Goal: Task Accomplishment & Management: Complete application form

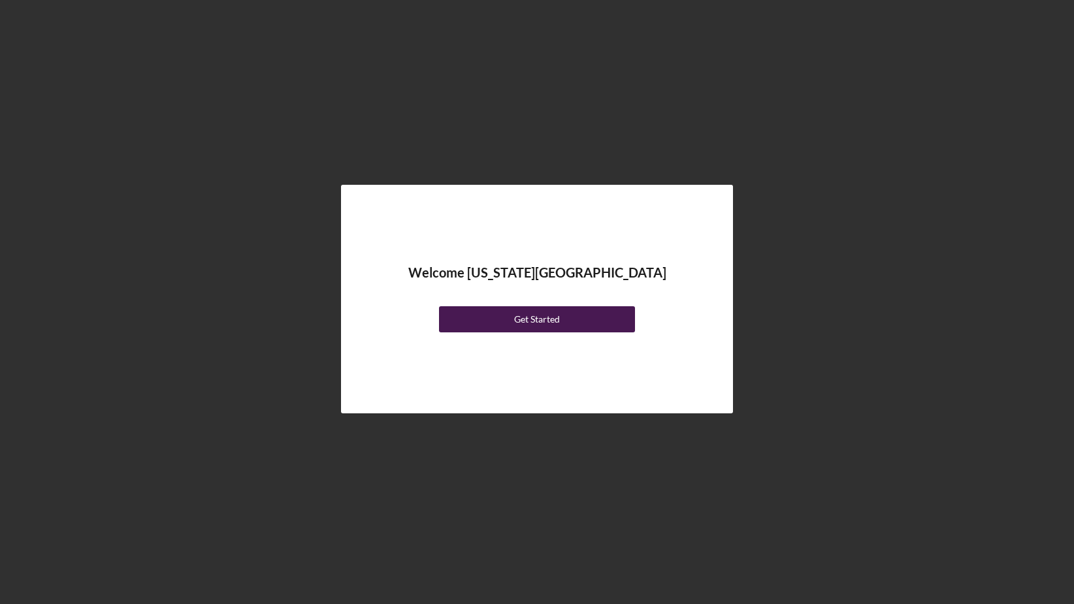
click at [530, 320] on div "Get Started" at bounding box center [537, 319] width 46 height 26
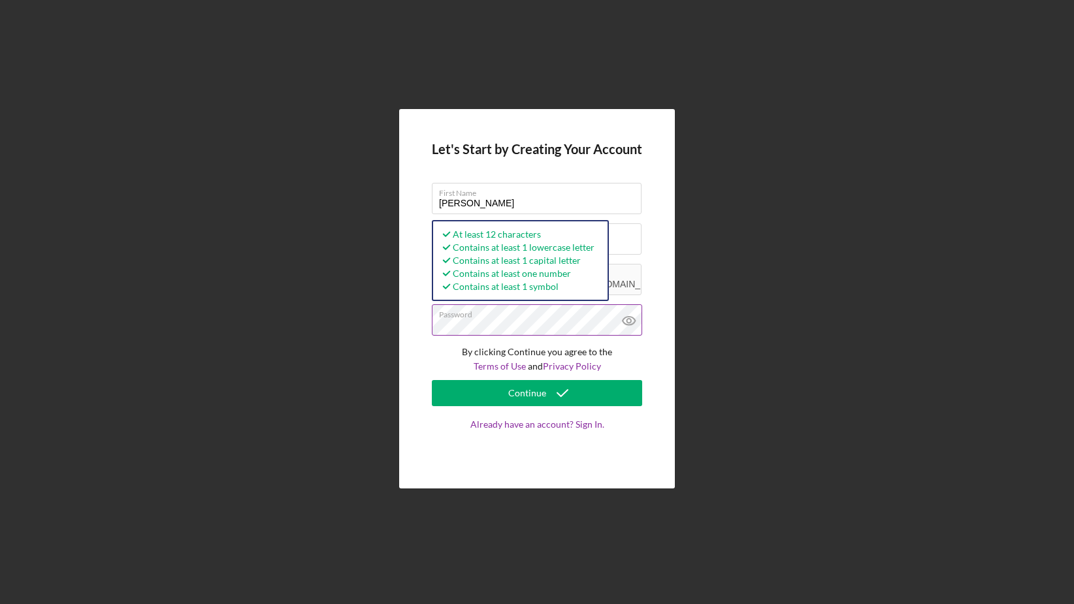
click at [626, 324] on icon at bounding box center [628, 321] width 12 height 8
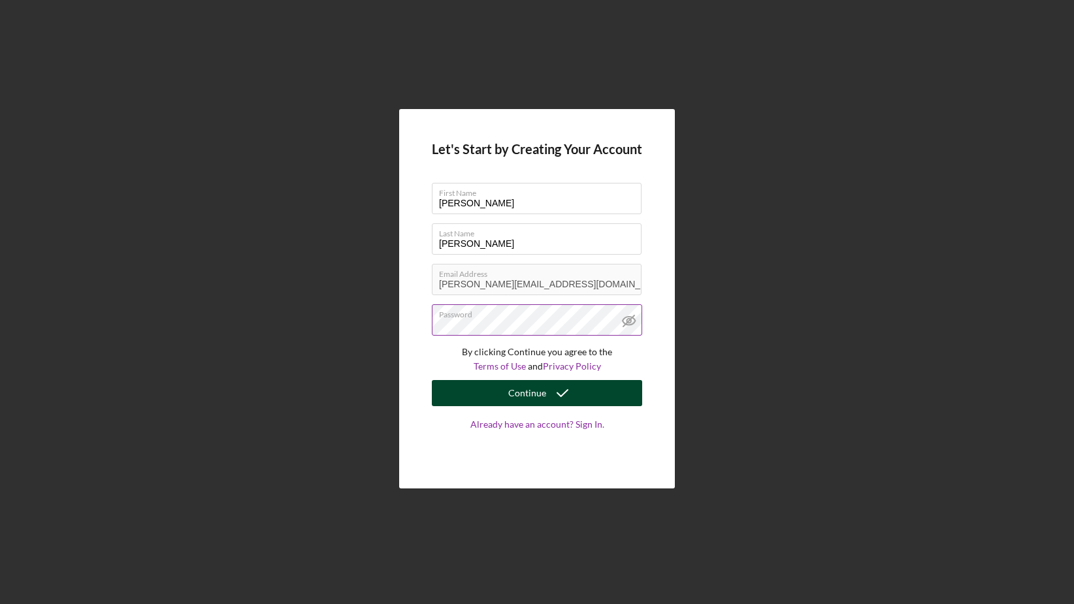
click at [544, 387] on div "Continue" at bounding box center [527, 393] width 38 height 26
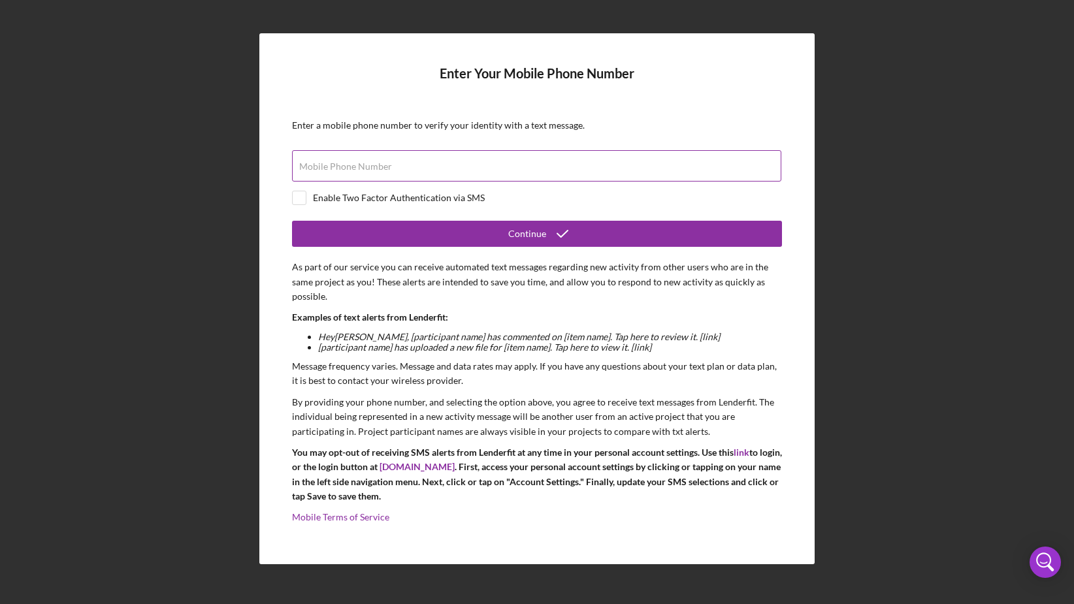
click at [442, 167] on input "Mobile Phone Number" at bounding box center [536, 165] width 489 height 31
type input "[PHONE_NUMBER]"
click at [304, 199] on input "checkbox" at bounding box center [299, 197] width 13 height 13
checkbox input "true"
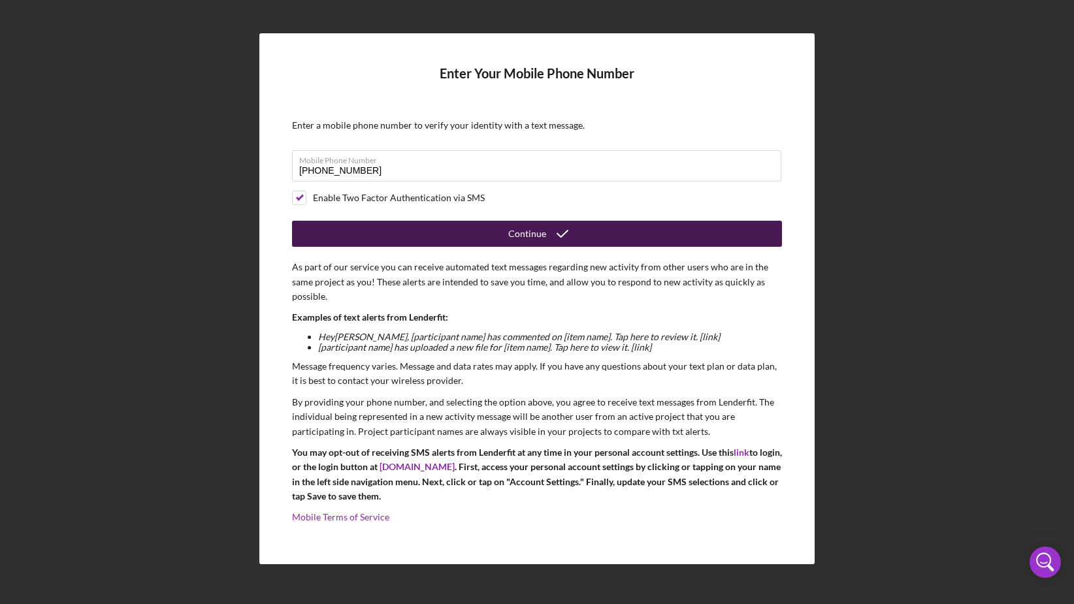
click at [523, 234] on div "Continue" at bounding box center [527, 234] width 38 height 26
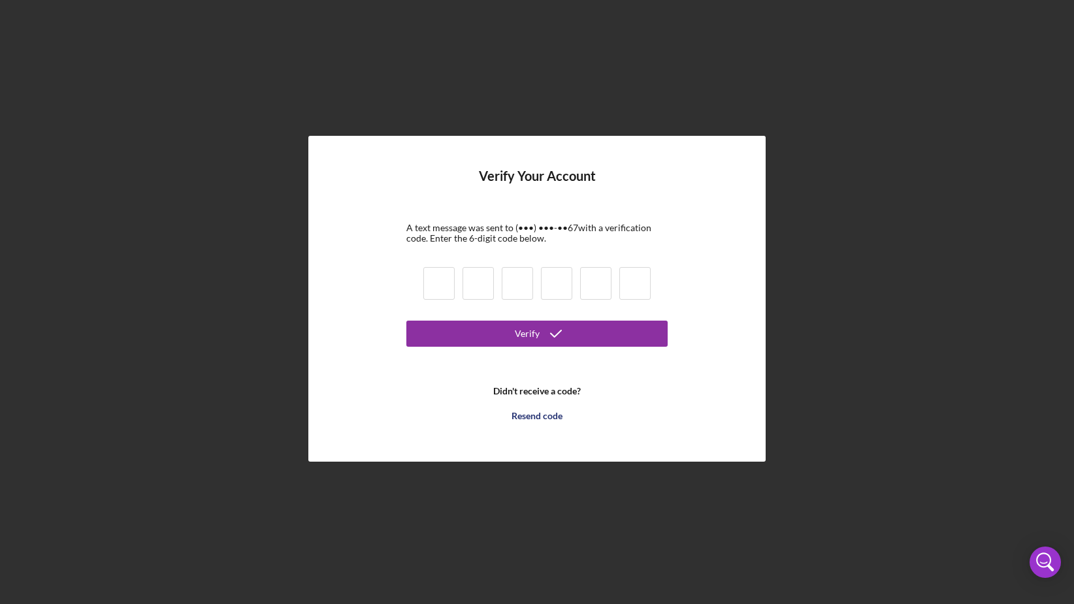
click at [442, 282] on input at bounding box center [438, 283] width 31 height 33
type input "1"
type input "4"
type input "0"
type input "2"
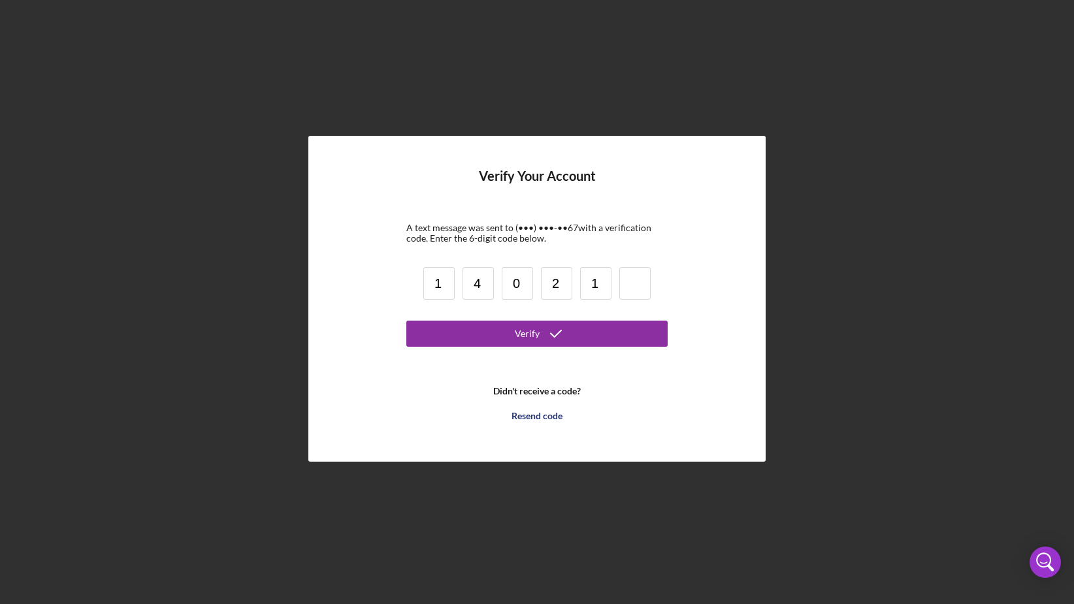
type input "1"
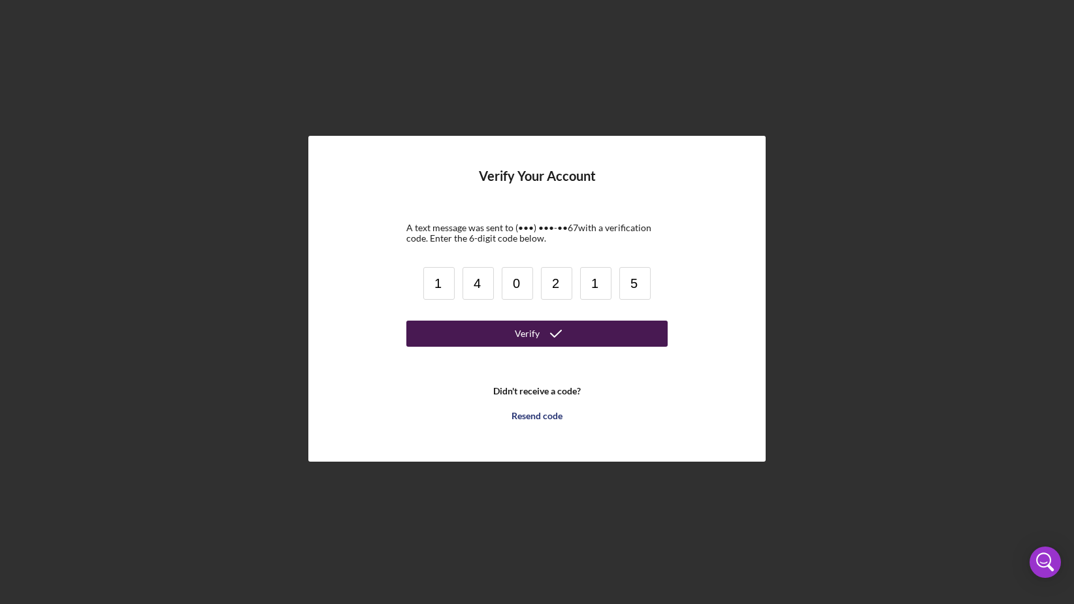
type input "5"
click at [532, 336] on div "Verify" at bounding box center [527, 334] width 25 height 26
